Goal: Task Accomplishment & Management: Manage account settings

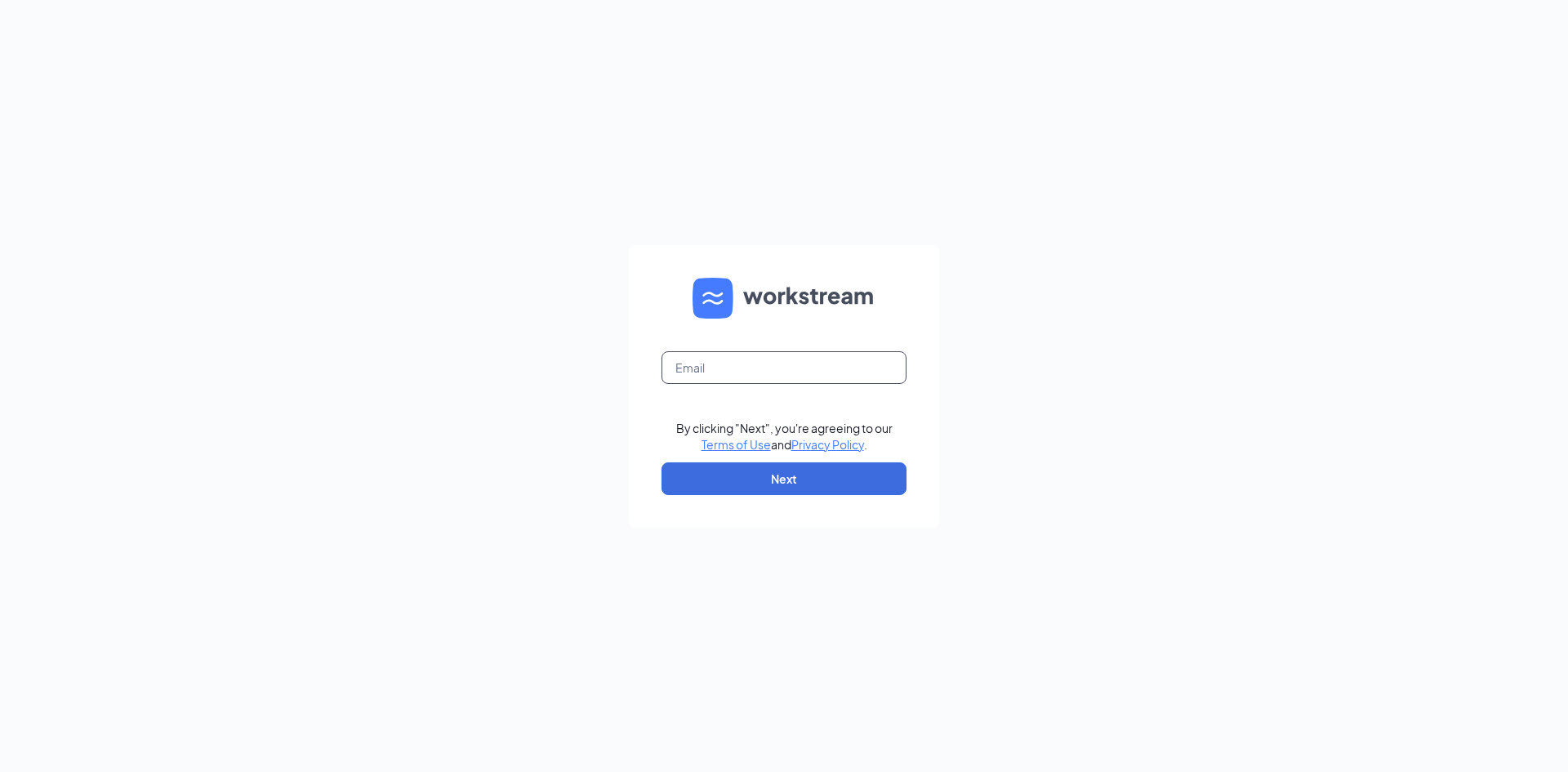
click at [744, 364] on input "text" at bounding box center [784, 368] width 245 height 32
click at [788, 376] on input "text" at bounding box center [784, 368] width 245 height 32
type input "lauracable.cfa@gmail.com"
click at [701, 437] on link "Terms of Use" at bounding box center [736, 444] width 70 height 14
click at [733, 361] on input "text" at bounding box center [784, 368] width 245 height 32
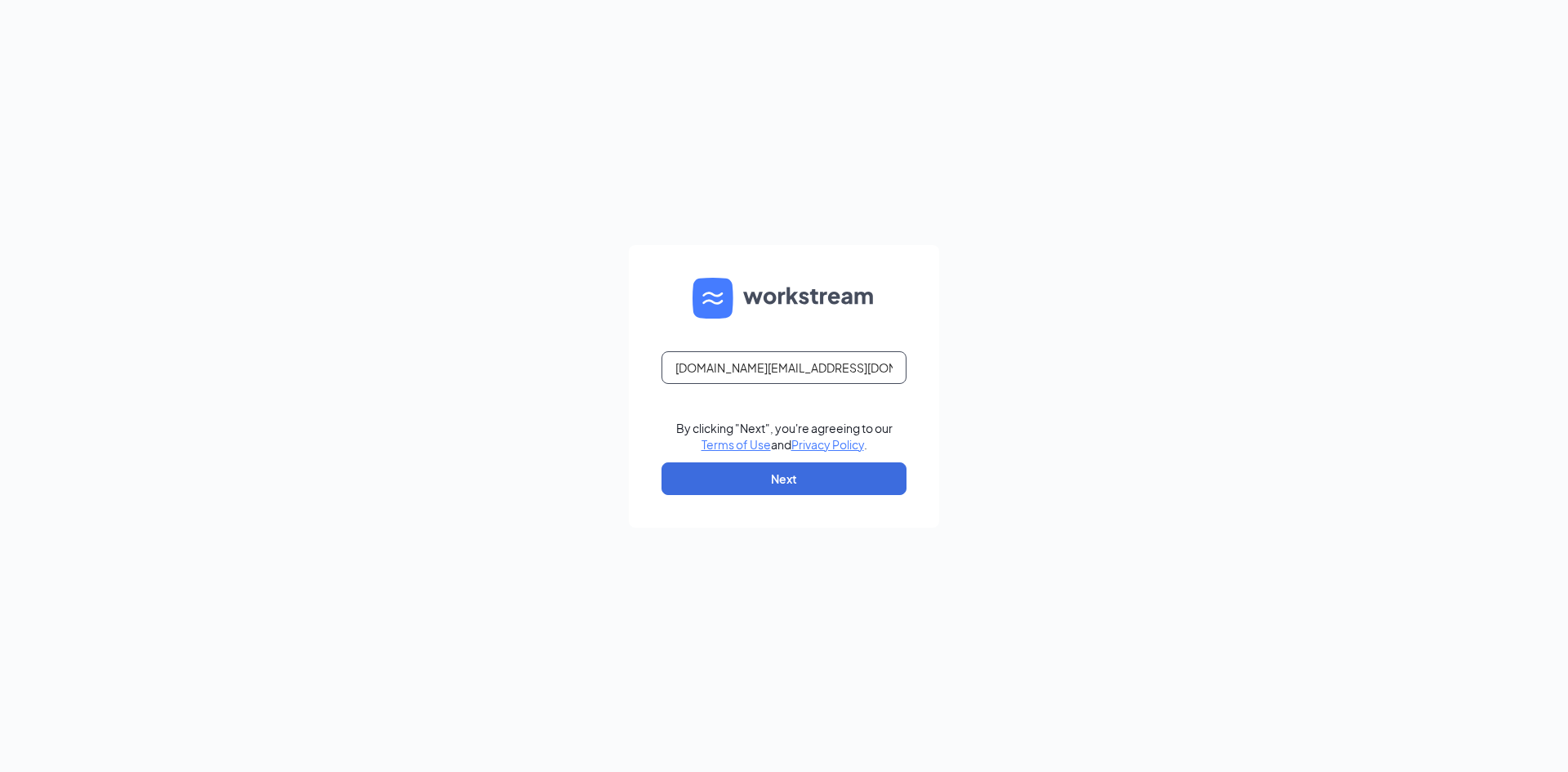
type input "lauracable.cfa@gmail.com"
click at [661, 462] on button "Next" at bounding box center [784, 478] width 245 height 32
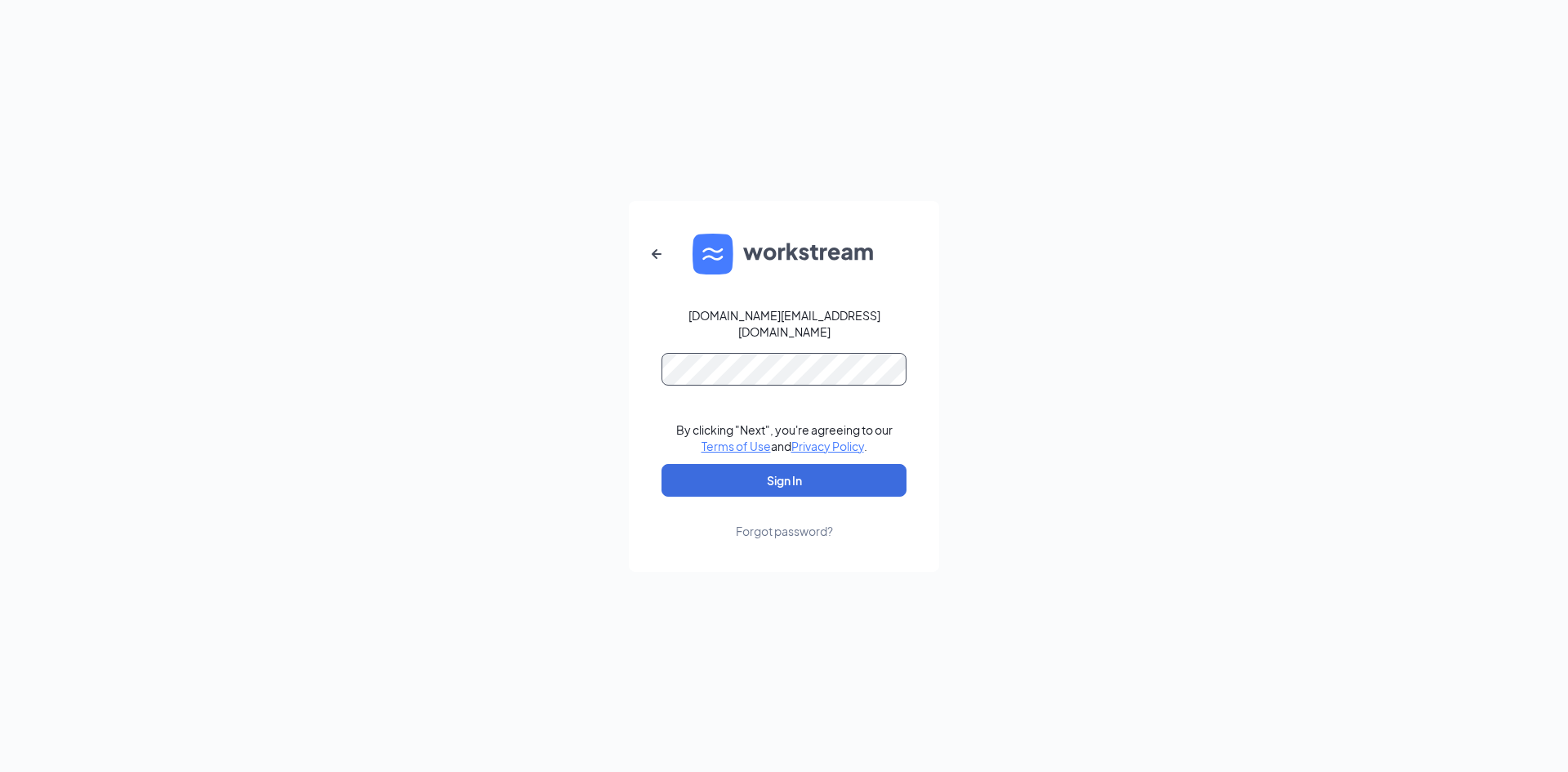
click at [661, 464] on button "Sign In" at bounding box center [784, 480] width 245 height 32
click at [780, 477] on button "Sign In" at bounding box center [784, 480] width 245 height 32
click at [661, 464] on button "Sign In" at bounding box center [784, 480] width 245 height 32
click at [798, 482] on button "Sign In" at bounding box center [784, 480] width 245 height 32
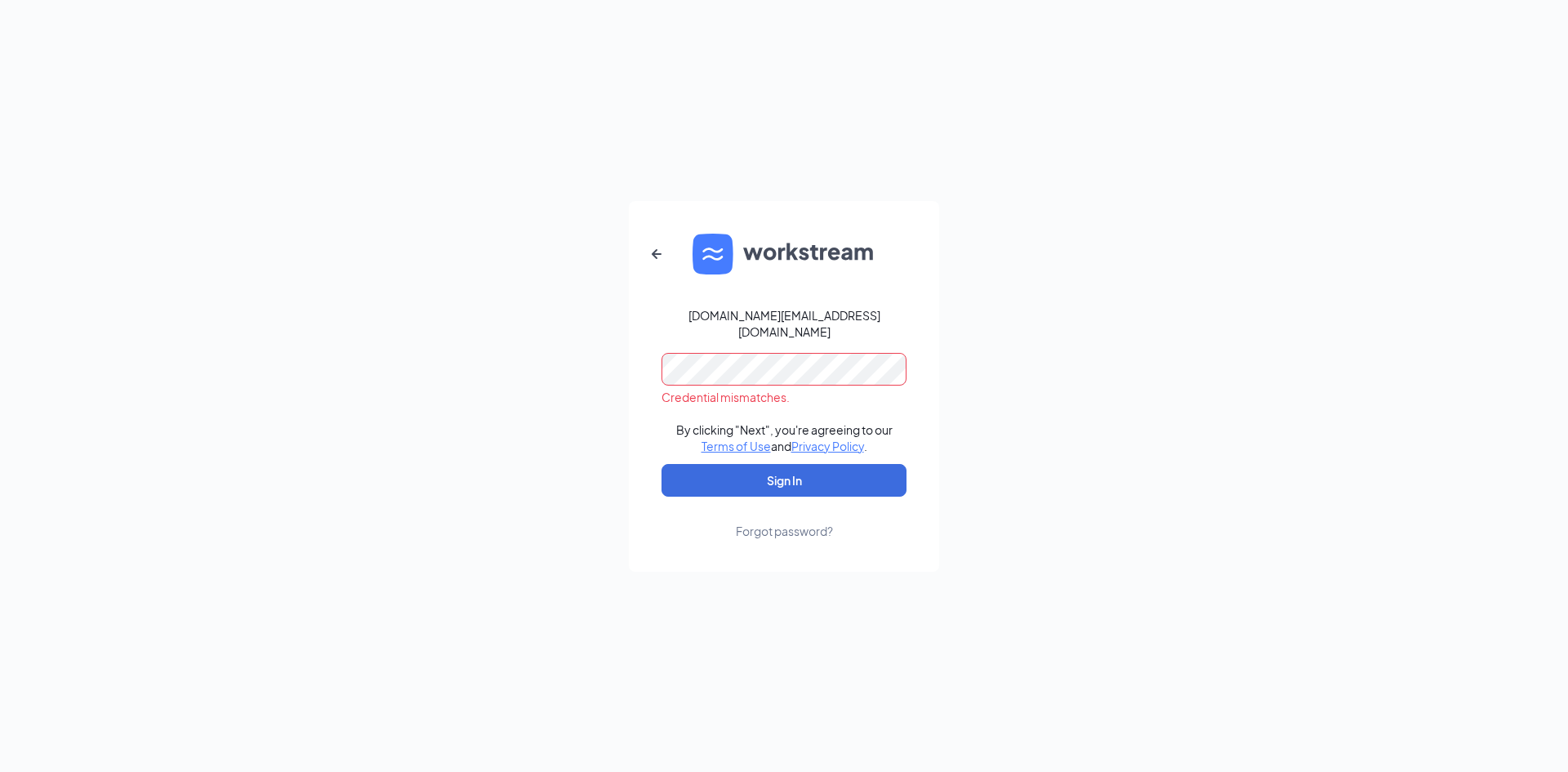
click at [655, 363] on form "lauracable.cfa@gmail.com Credential mismatches. By clicking "Next", you're agre…" at bounding box center [784, 386] width 311 height 371
click at [661, 464] on button "Sign In" at bounding box center [784, 480] width 245 height 32
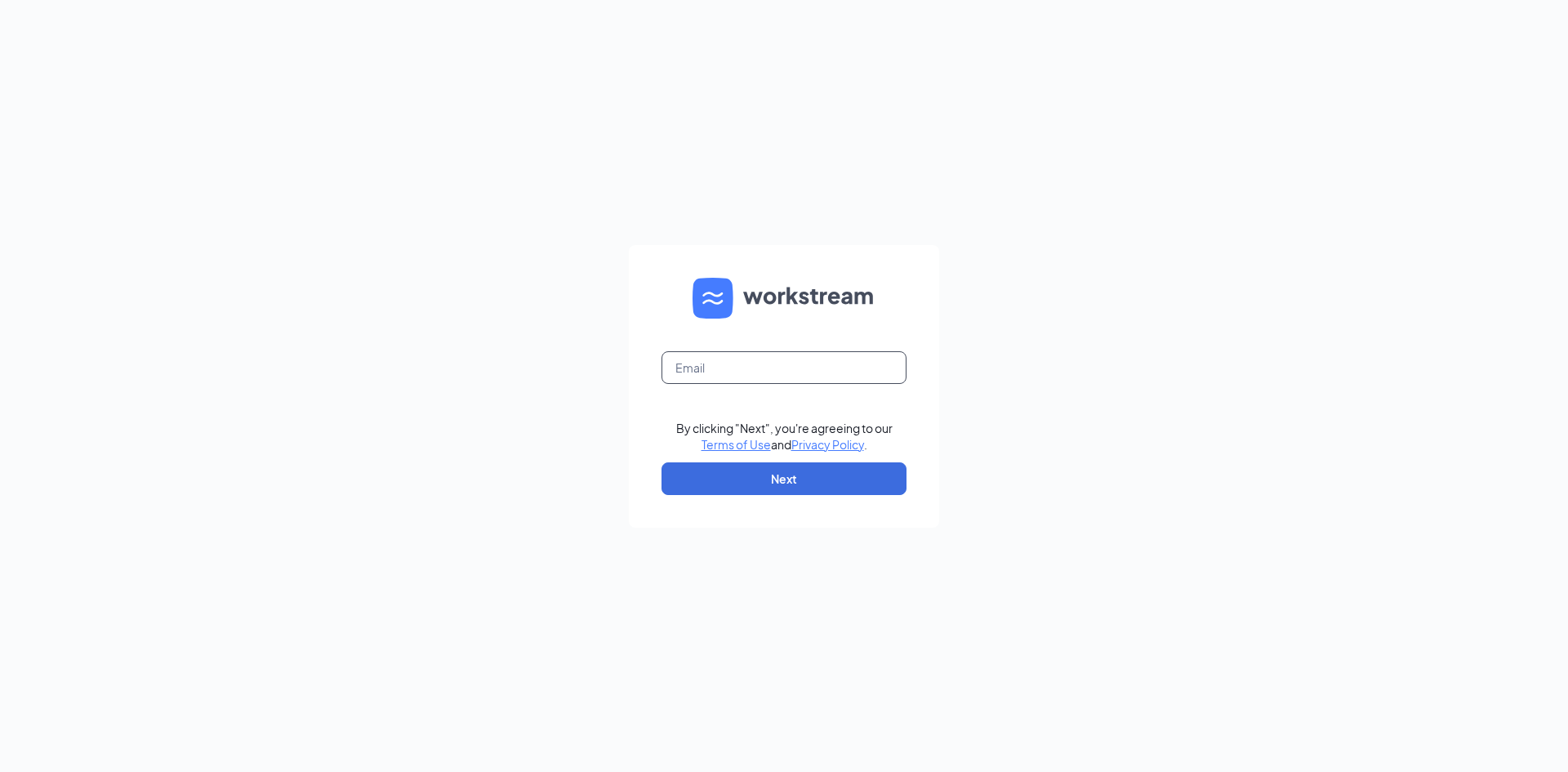
click at [741, 372] on input "text" at bounding box center [784, 368] width 245 height 32
type input "lauracable.cfa@gmail.com"
click at [784, 477] on button "Next" at bounding box center [784, 478] width 245 height 32
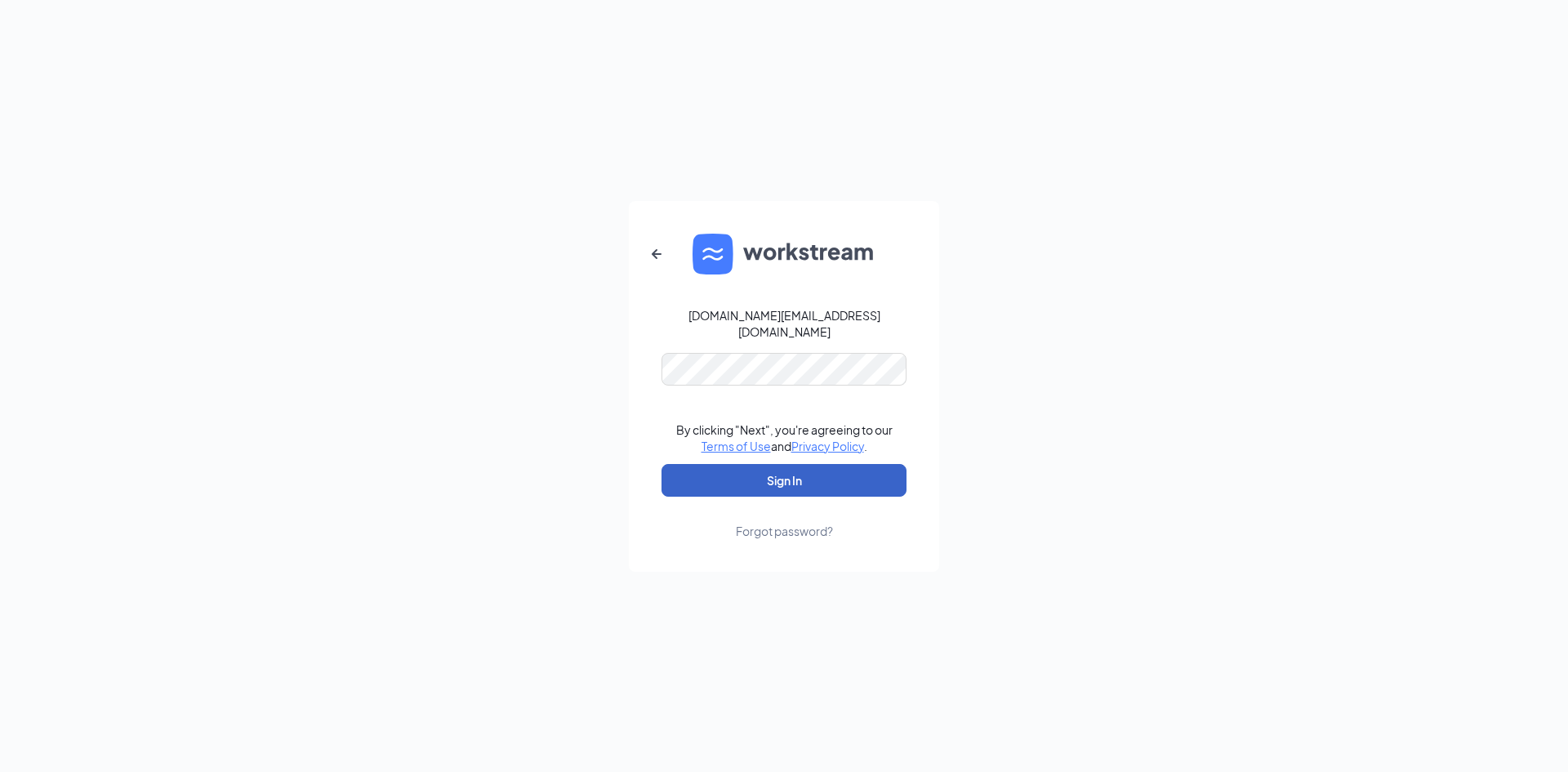
click at [806, 469] on button "Sign In" at bounding box center [784, 480] width 245 height 32
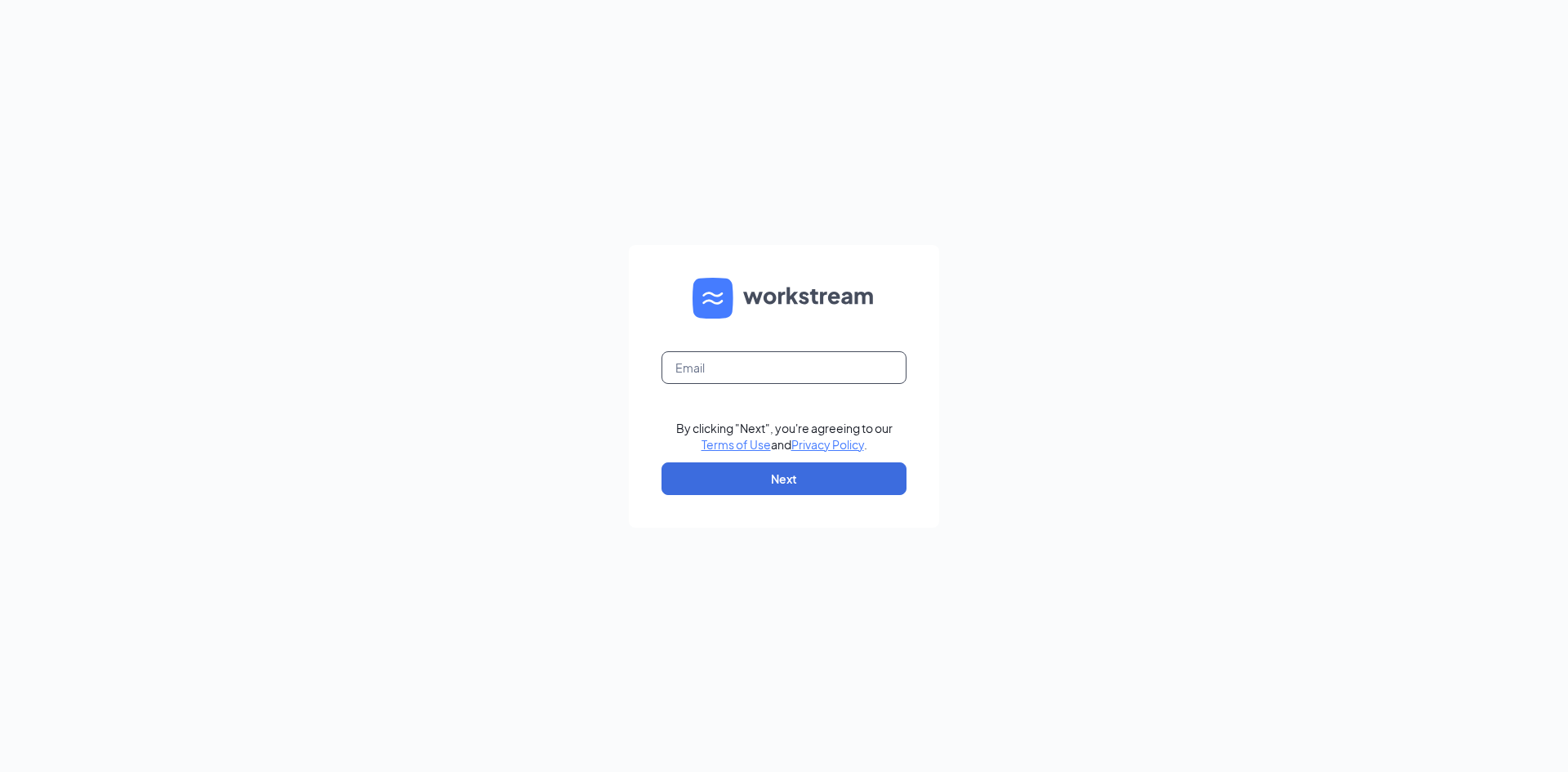
click at [749, 369] on input "text" at bounding box center [784, 368] width 245 height 32
type input "lauracable.cfa@gmail.com"
click at [776, 476] on button "Next" at bounding box center [784, 478] width 245 height 32
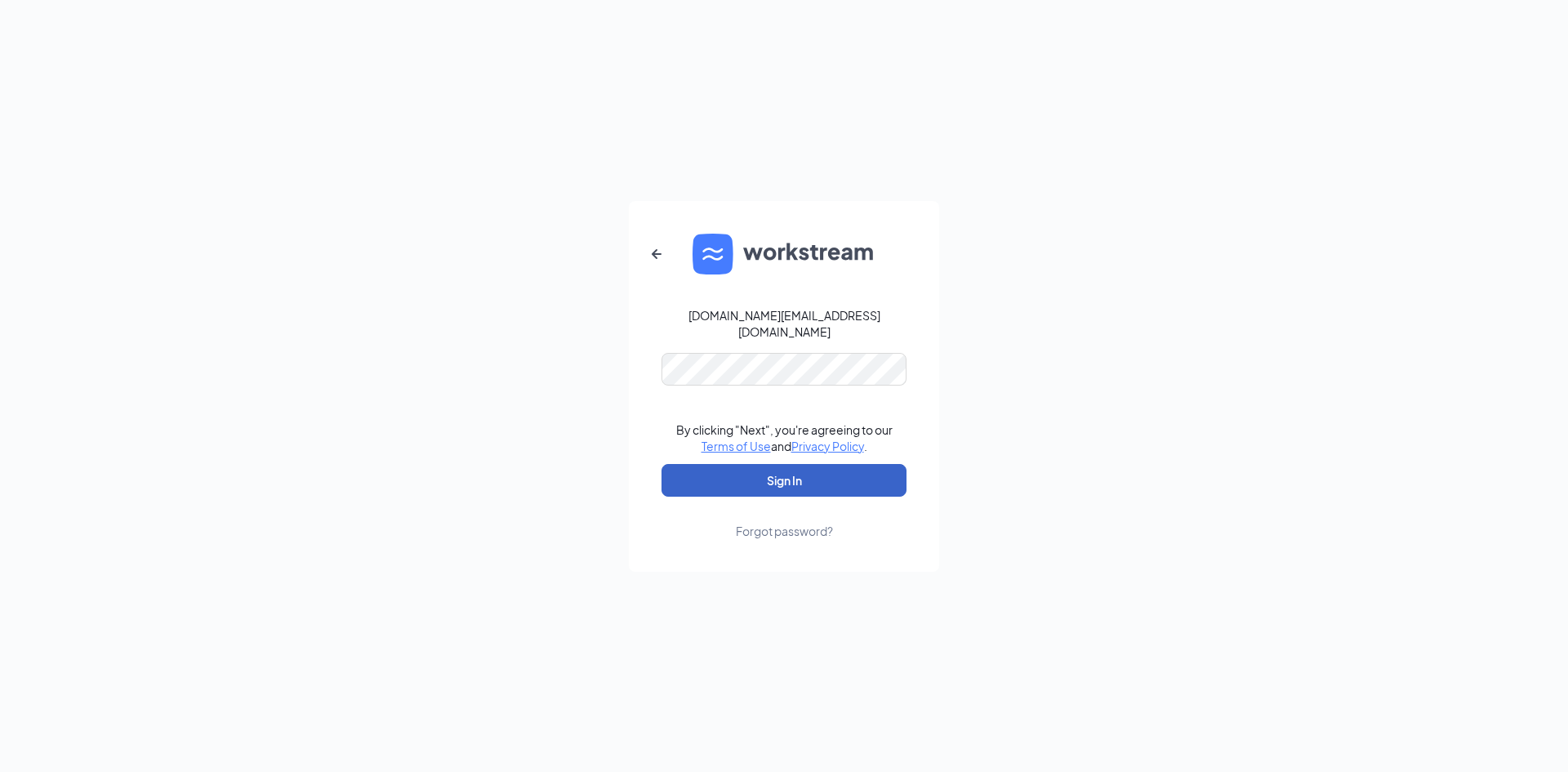
click at [764, 481] on button "Sign In" at bounding box center [784, 480] width 245 height 32
